Goal: Entertainment & Leisure: Consume media (video, audio)

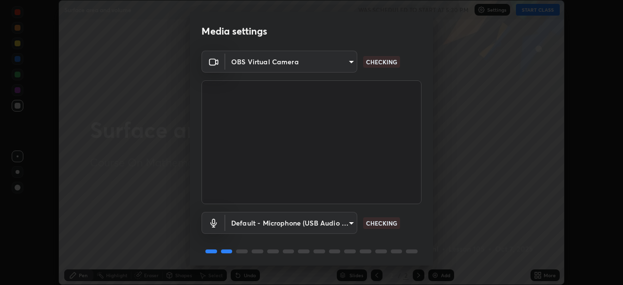
scroll to position [35, 0]
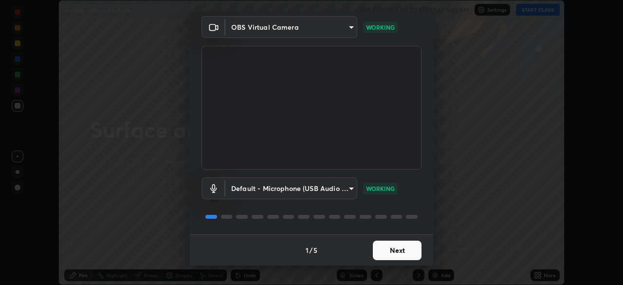
click at [391, 250] on button "Next" at bounding box center [397, 249] width 49 height 19
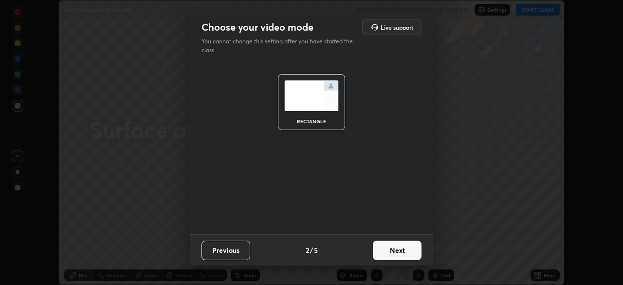
scroll to position [0, 0]
click at [391, 252] on button "Next" at bounding box center [397, 249] width 49 height 19
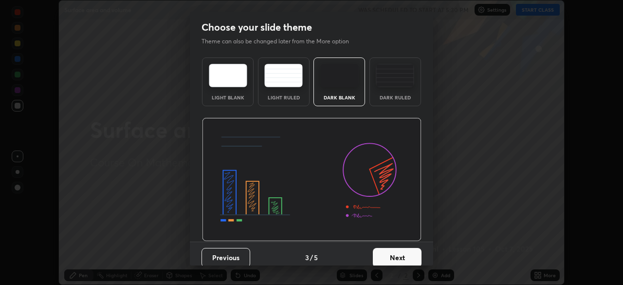
click at [388, 251] on button "Next" at bounding box center [397, 257] width 49 height 19
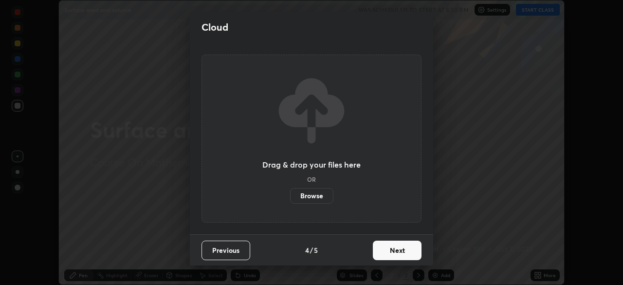
click at [389, 250] on button "Next" at bounding box center [397, 249] width 49 height 19
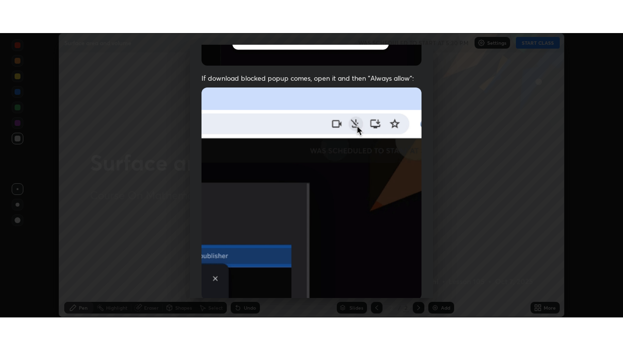
scroll to position [233, 0]
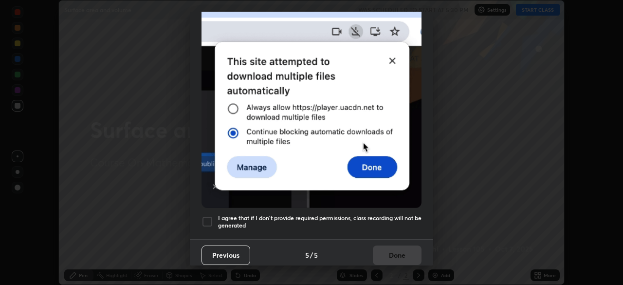
click at [206, 218] on div at bounding box center [208, 222] width 12 height 12
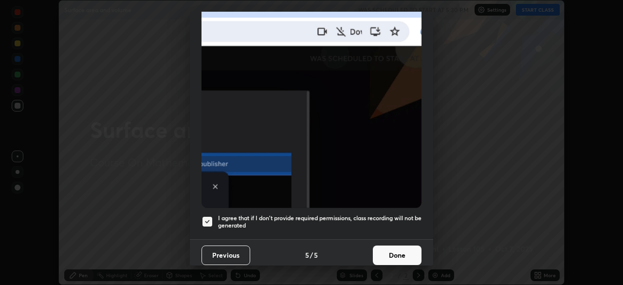
click at [393, 249] on button "Done" at bounding box center [397, 254] width 49 height 19
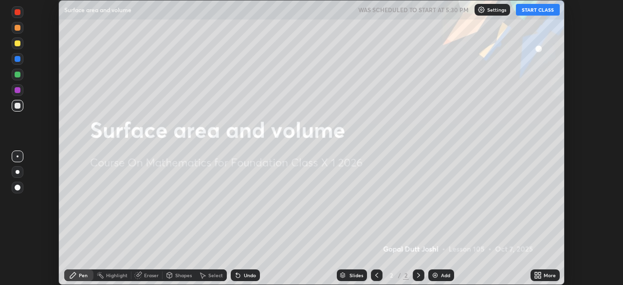
click at [527, 11] on button "START CLASS" at bounding box center [538, 10] width 44 height 12
click at [437, 276] on img at bounding box center [435, 275] width 8 height 8
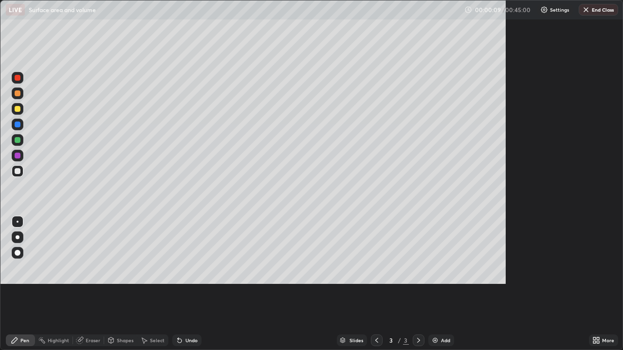
scroll to position [350, 623]
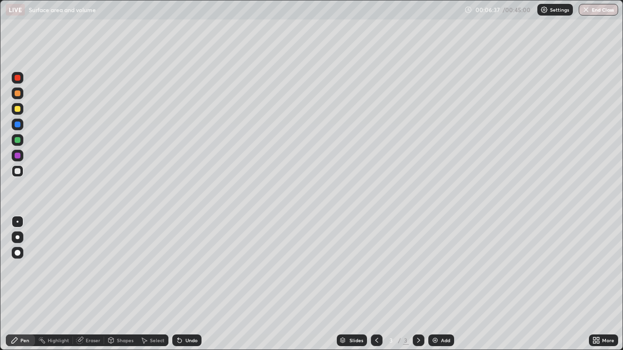
click at [435, 284] on img at bounding box center [435, 341] width 8 height 8
click at [434, 284] on img at bounding box center [435, 341] width 8 height 8
click at [431, 284] on div "Add" at bounding box center [441, 341] width 26 height 12
click at [436, 284] on img at bounding box center [435, 341] width 8 height 8
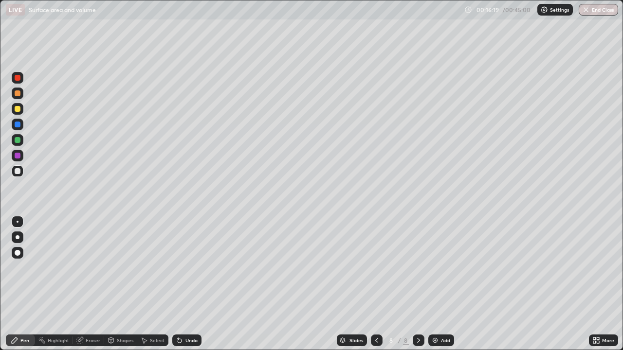
click at [434, 284] on img at bounding box center [435, 341] width 8 height 8
click at [431, 284] on img at bounding box center [435, 341] width 8 height 8
click at [432, 284] on img at bounding box center [435, 341] width 8 height 8
click at [120, 284] on div "Shapes" at bounding box center [125, 340] width 17 height 5
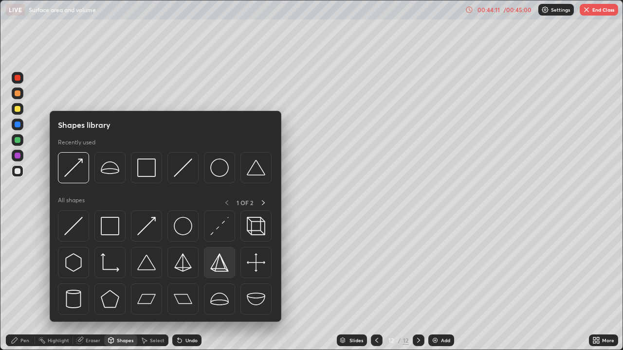
click at [217, 264] on img at bounding box center [219, 263] width 18 height 18
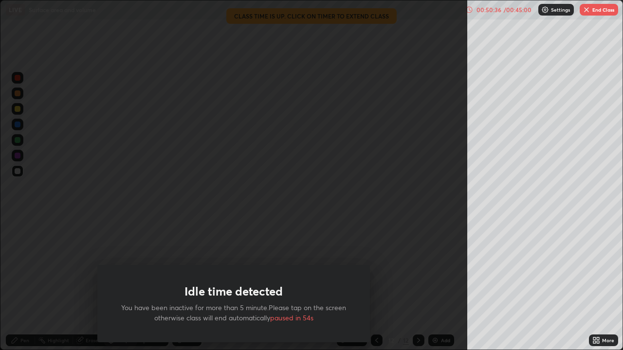
click at [359, 233] on div "Idle time detected You have been inactive for more than 5 minute.Please tap on …" at bounding box center [233, 175] width 467 height 350
click at [336, 224] on div "Idle time detected You have been inactive for more than 5 minute.Please tap on …" at bounding box center [233, 175] width 467 height 350
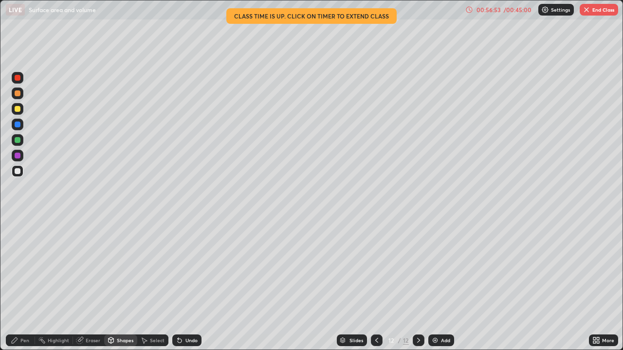
click at [25, 284] on div "Pen" at bounding box center [24, 340] width 9 height 5
